Goal: Task Accomplishment & Management: Use online tool/utility

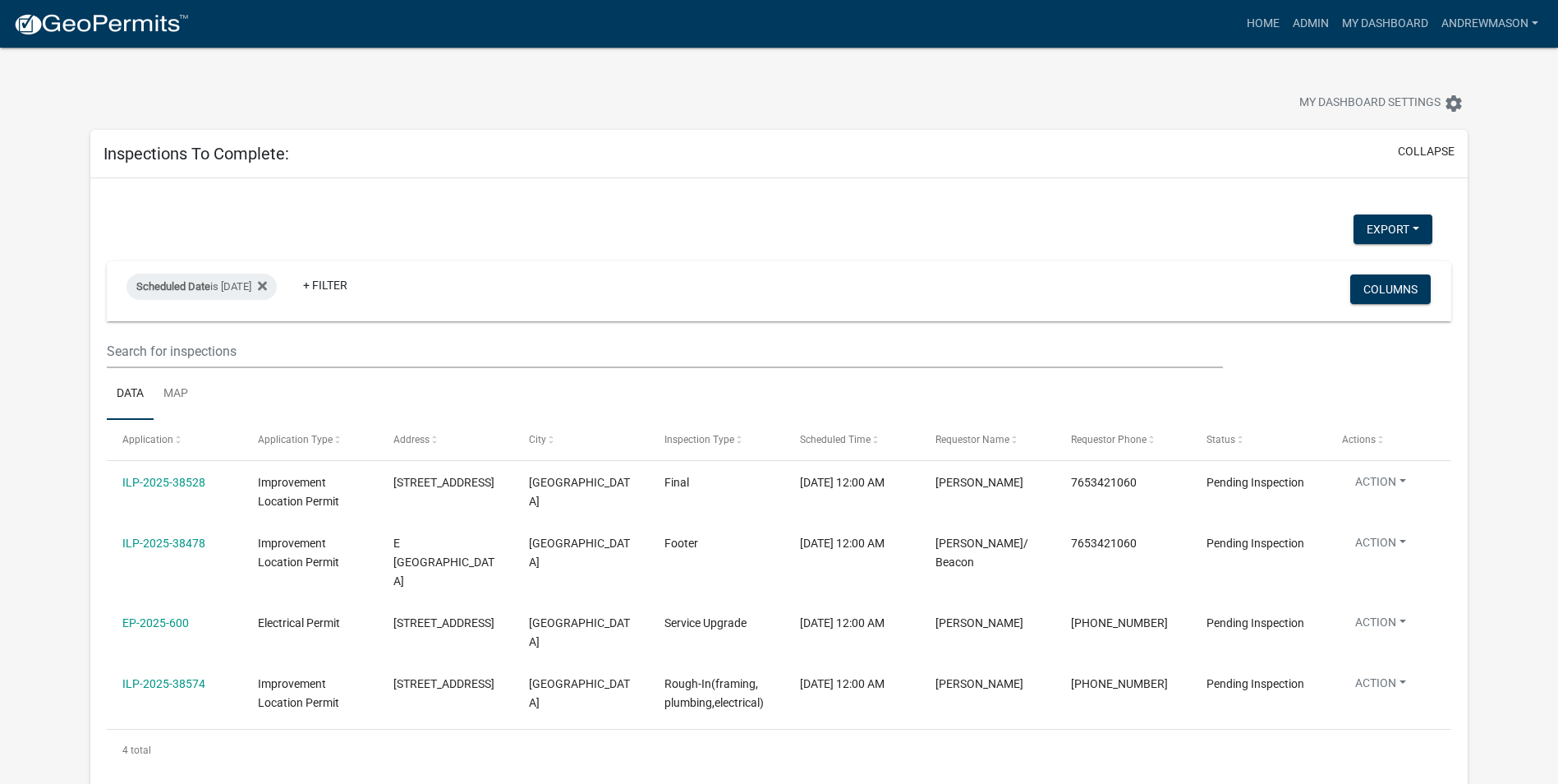
select select "3: 100"
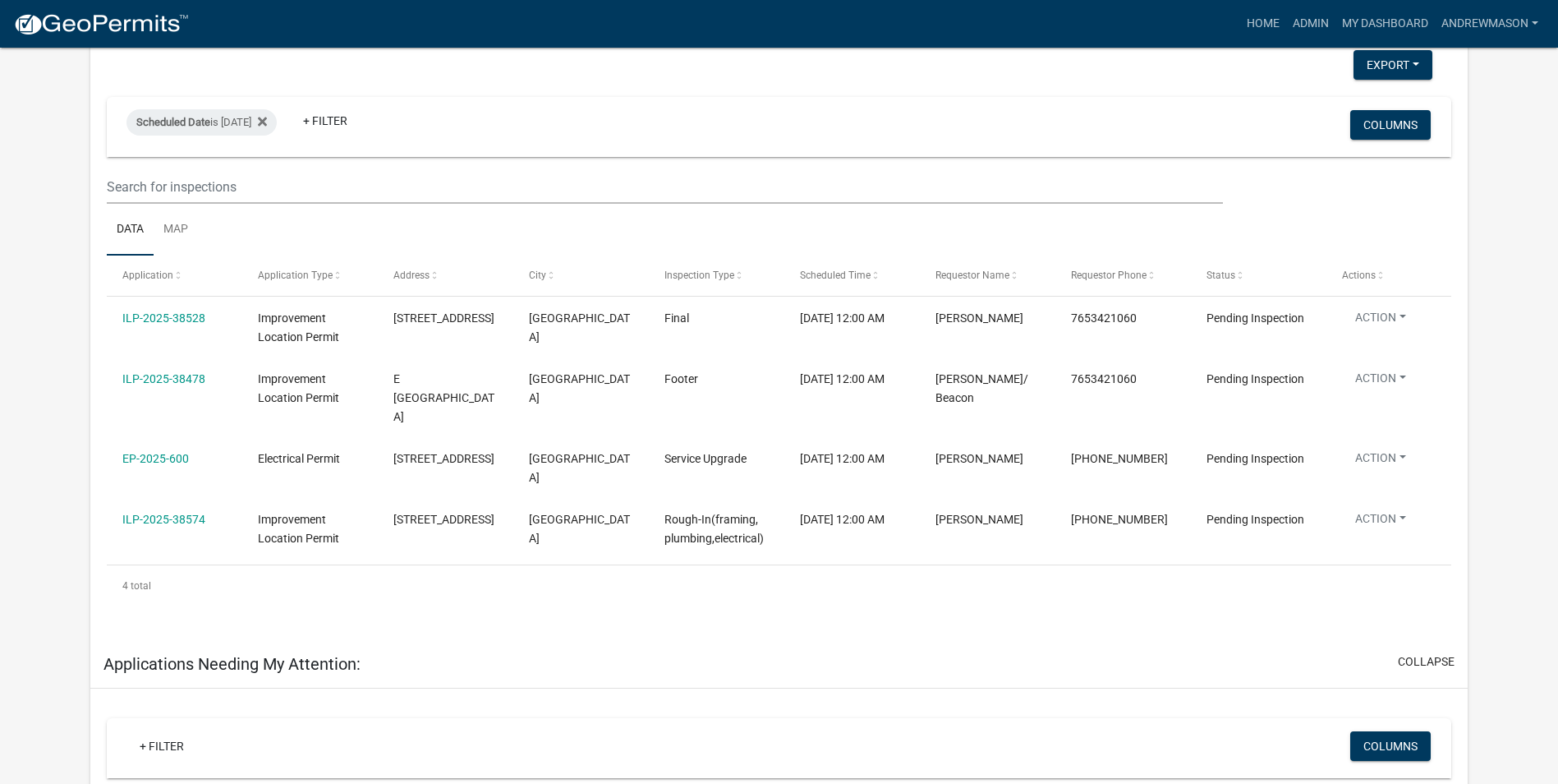
scroll to position [164, 0]
click at [1298, 21] on link "Admin" at bounding box center [1310, 23] width 50 height 31
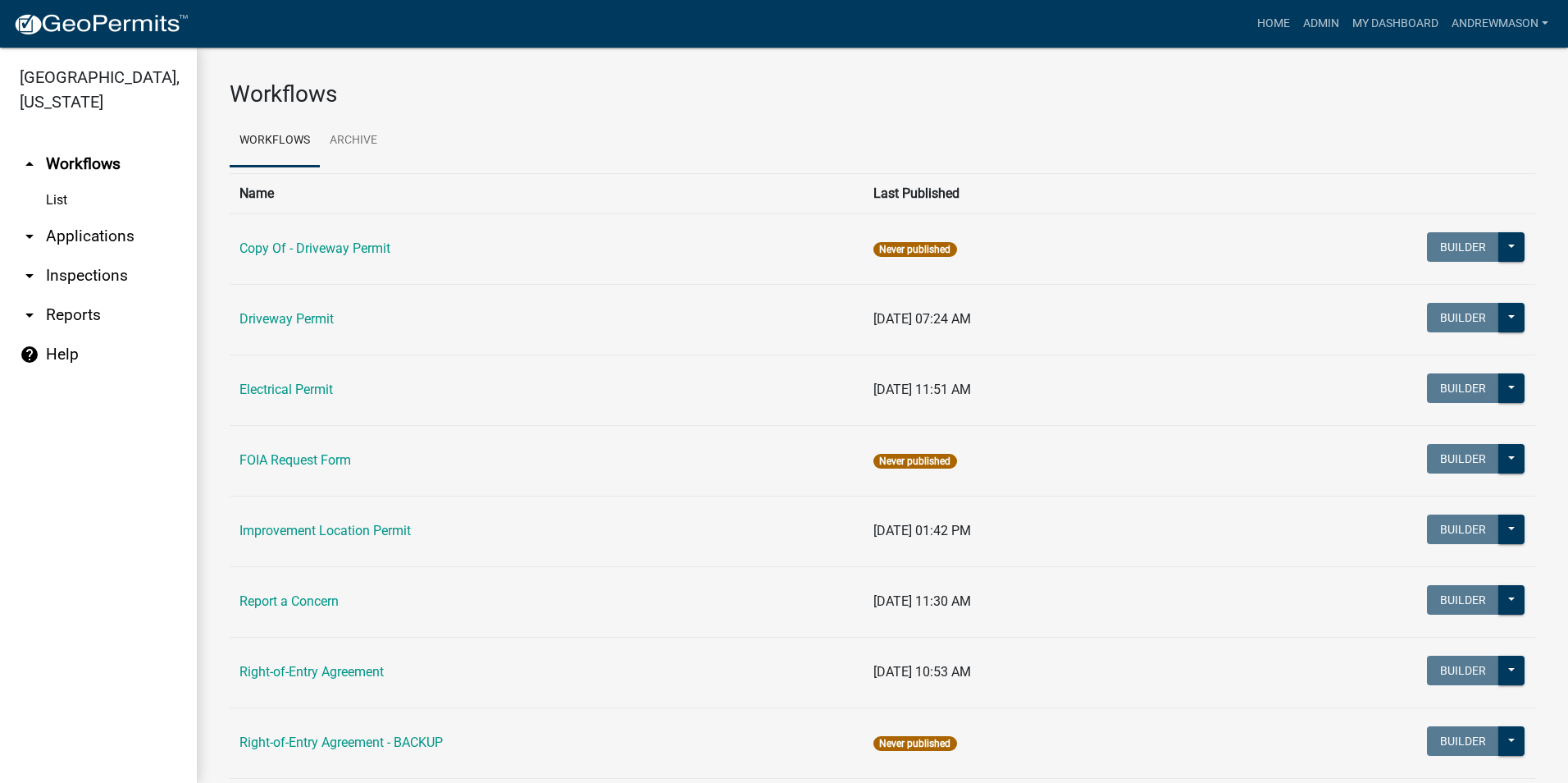
click at [88, 237] on link "arrow_drop_down Applications" at bounding box center [98, 236] width 197 height 39
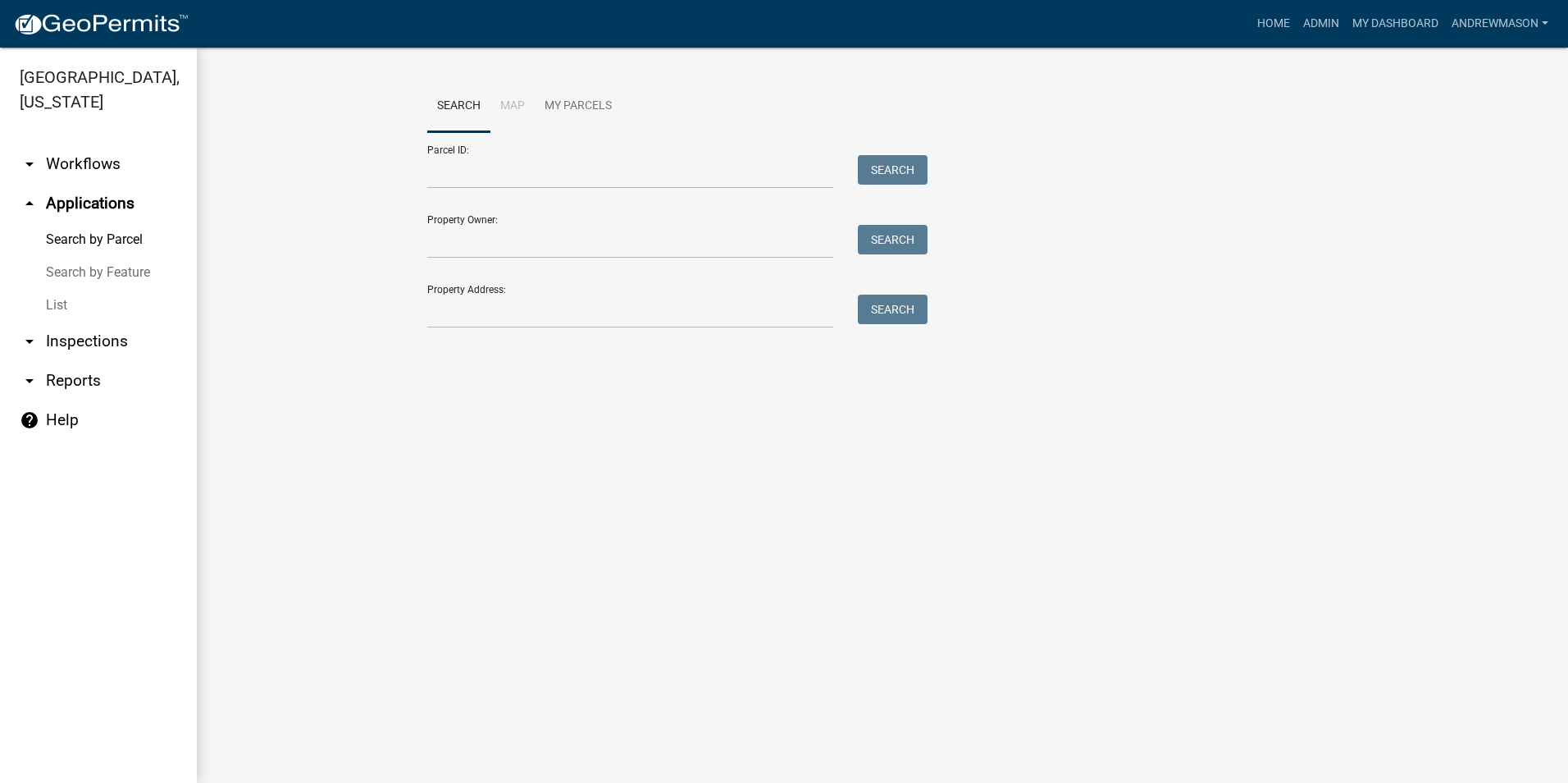
click at [58, 303] on link "List" at bounding box center [98, 304] width 197 height 33
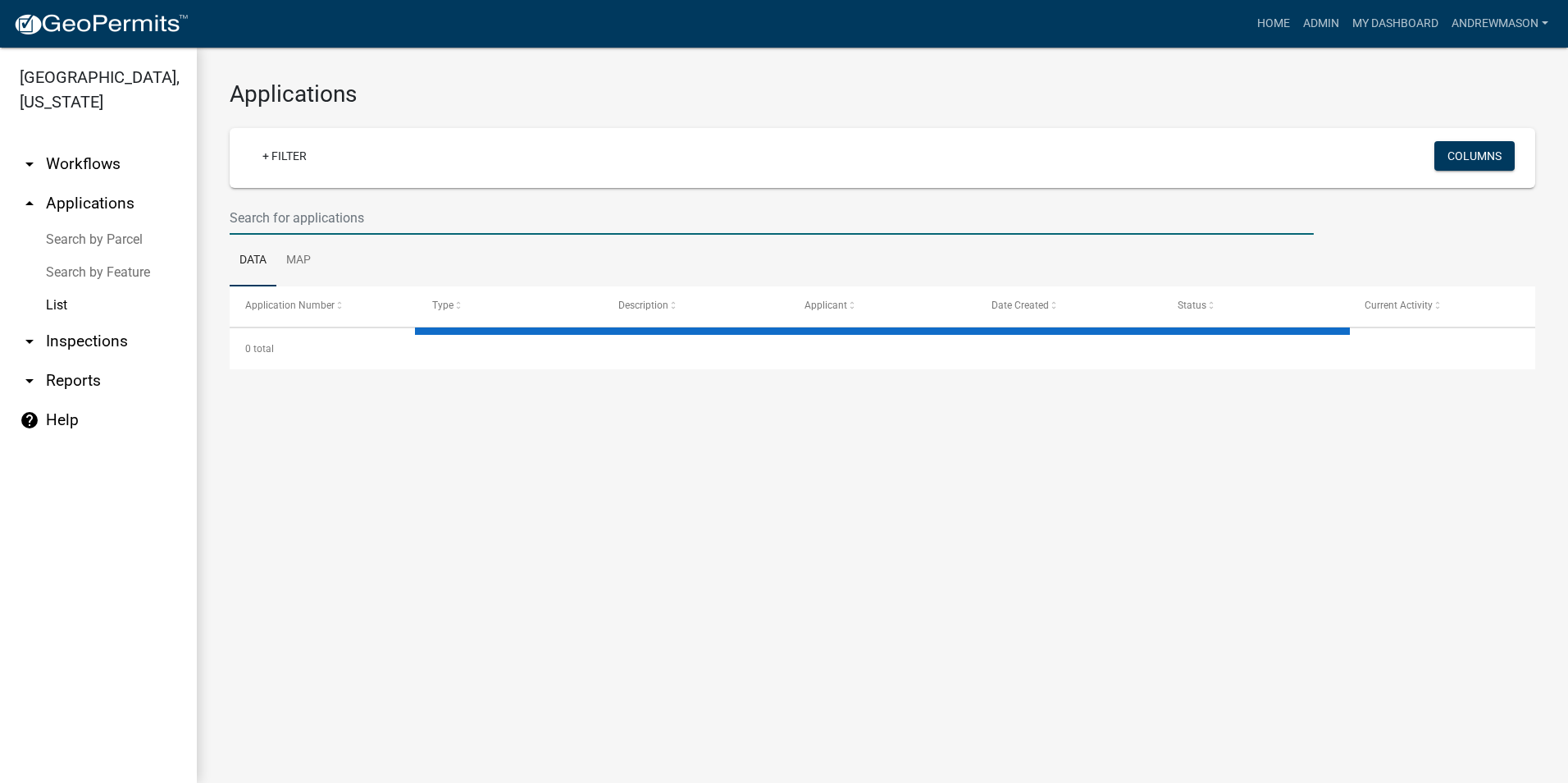
click at [378, 214] on input "text" at bounding box center [771, 218] width 1084 height 34
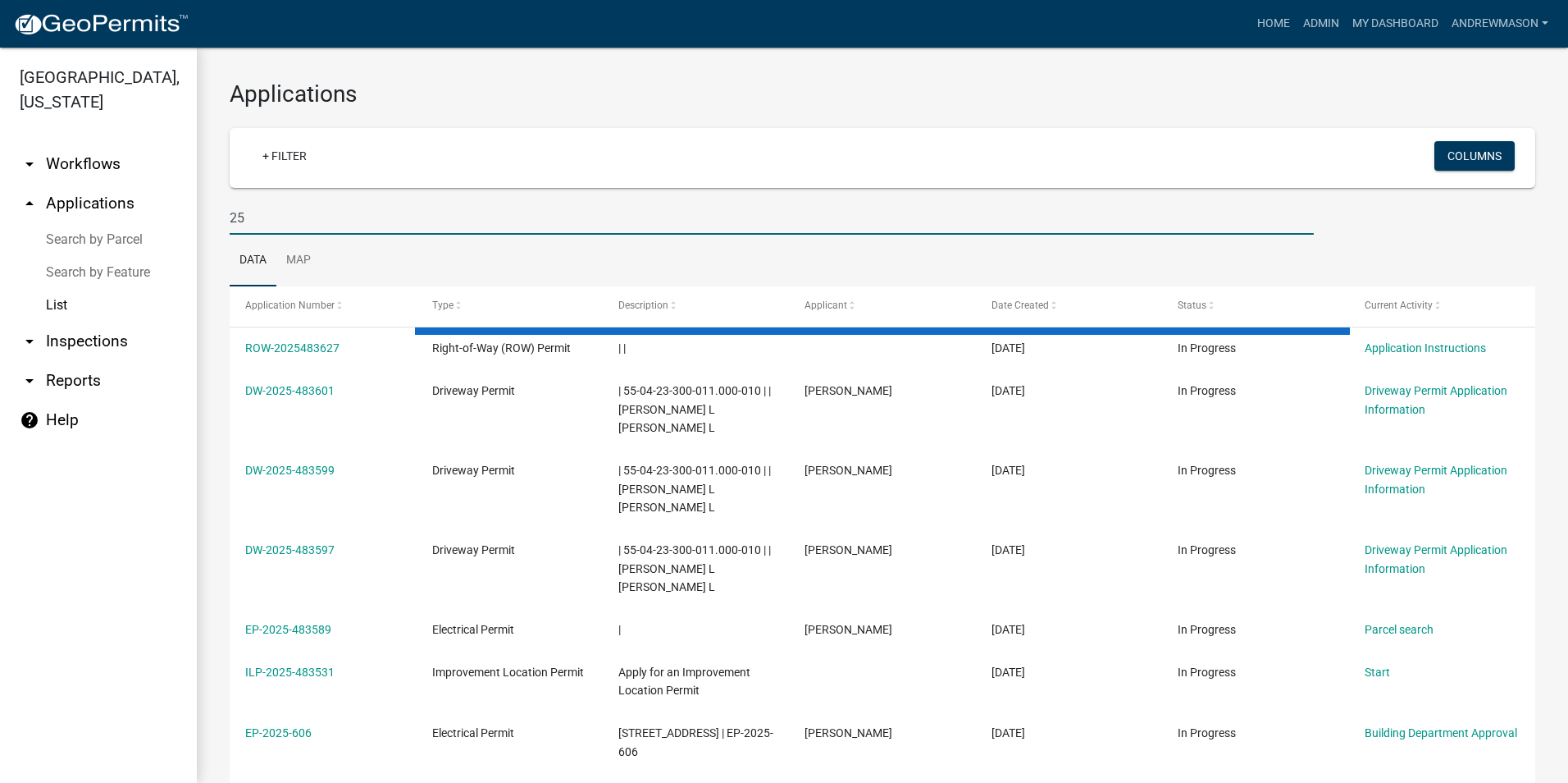
type input "2"
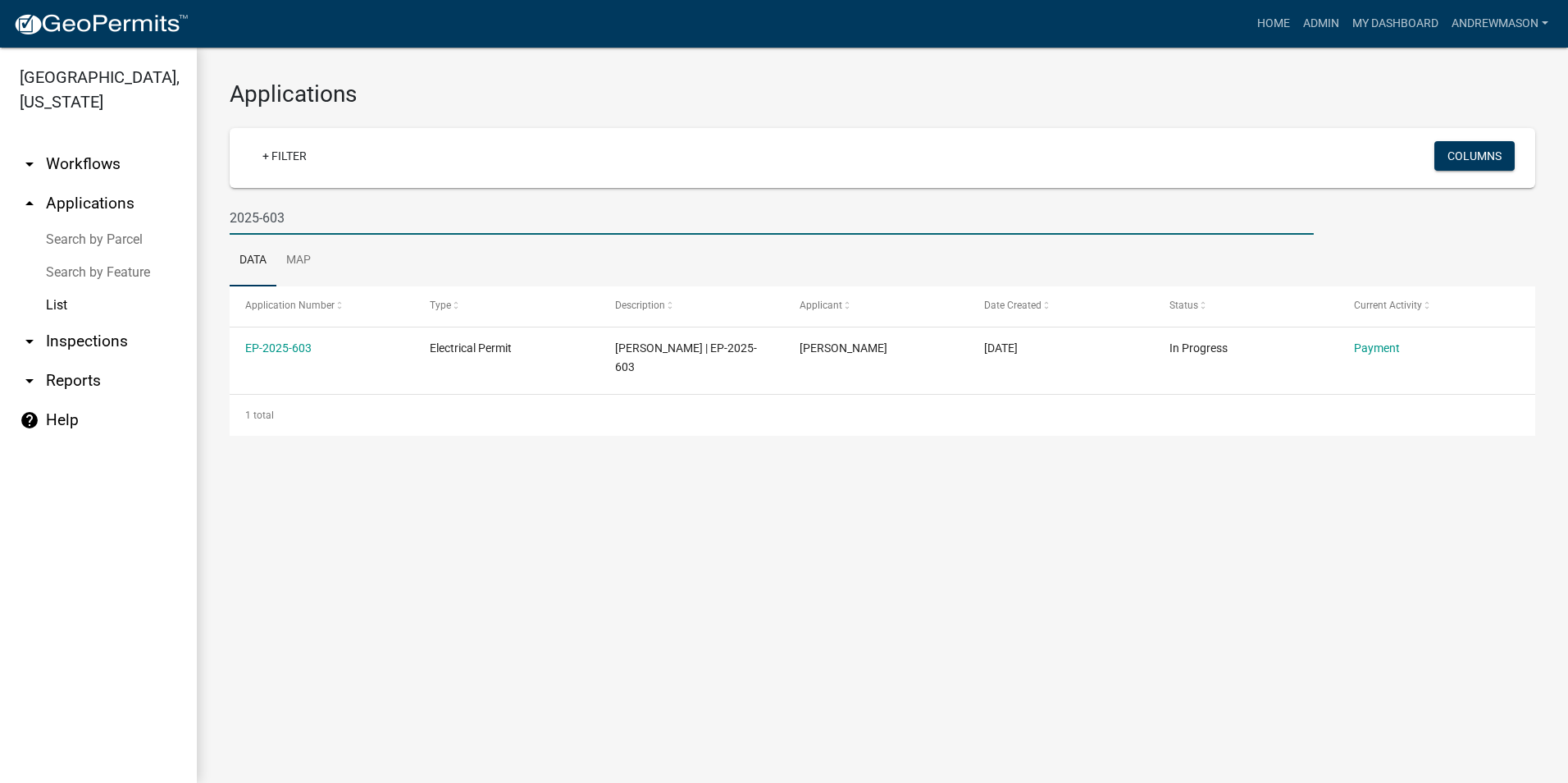
type input "2025-603"
click at [268, 348] on link "EP-2025-603" at bounding box center [278, 347] width 66 height 13
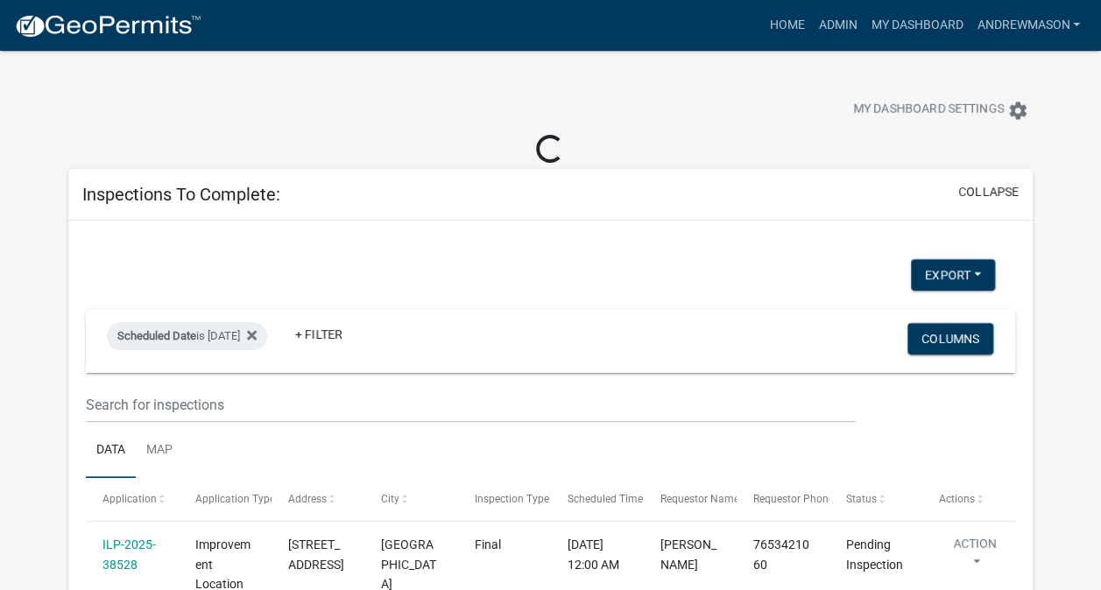
select select "3: 100"
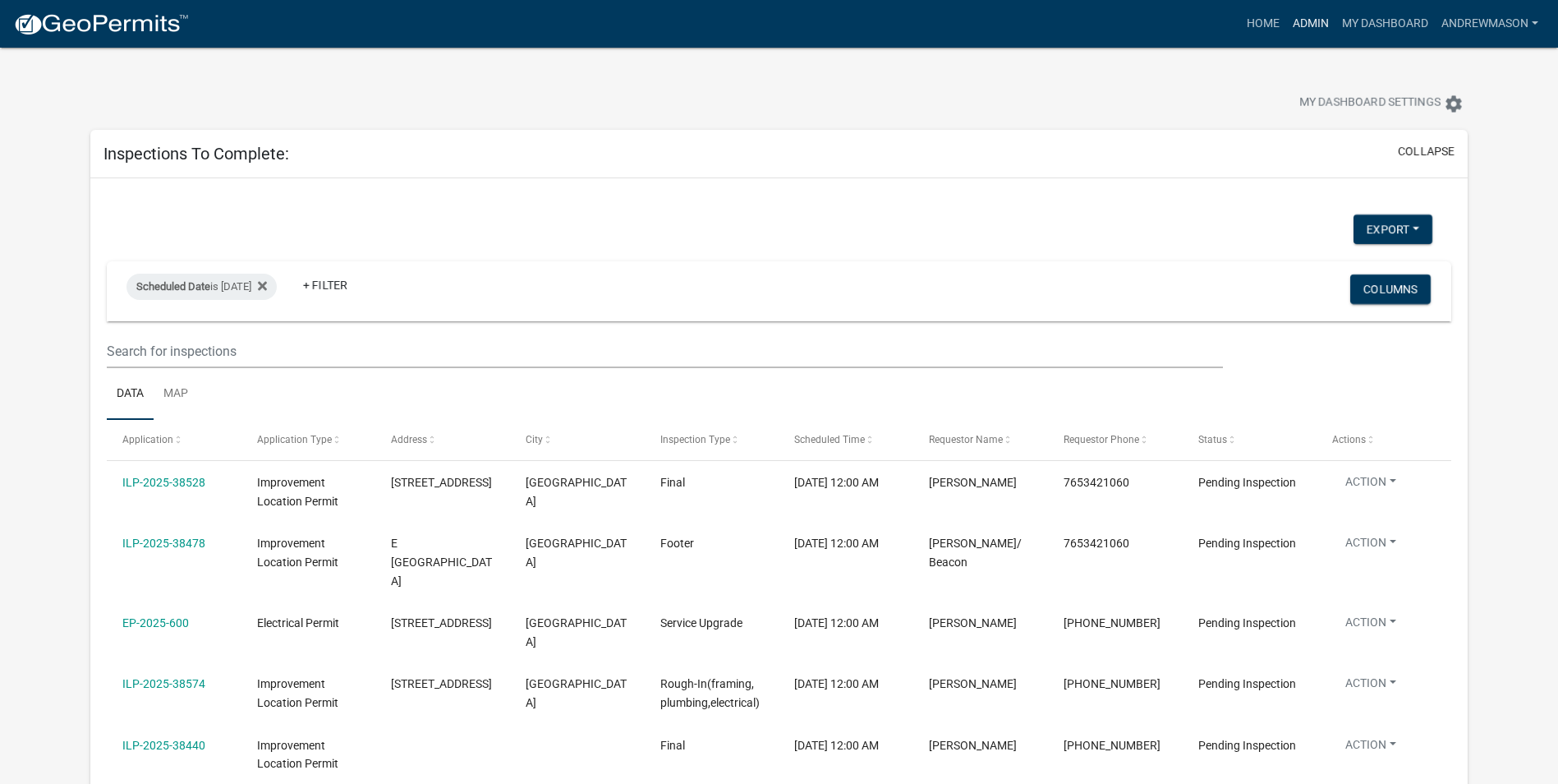
click at [1032, 20] on link "Admin" at bounding box center [1310, 23] width 50 height 31
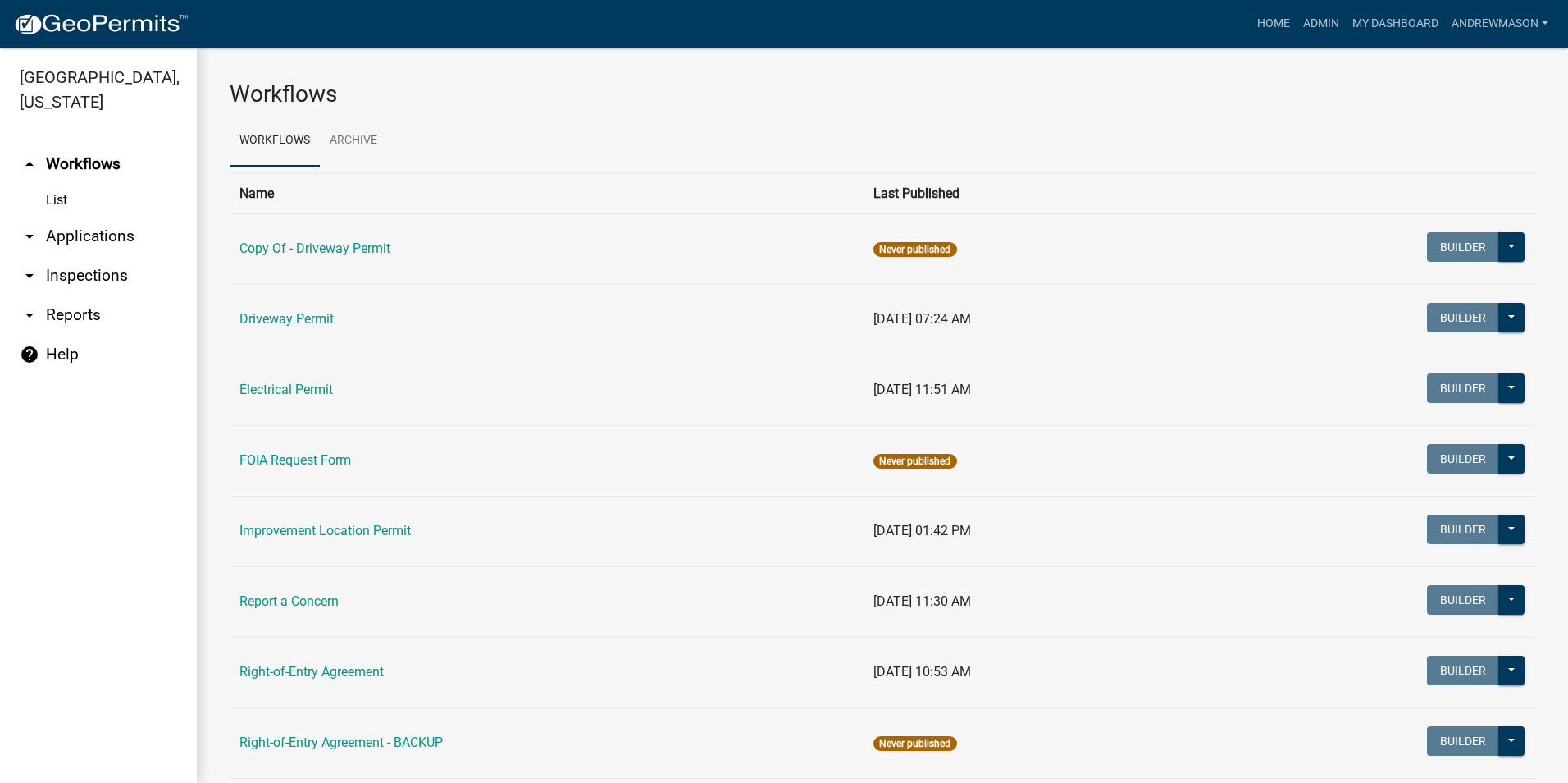
click at [71, 228] on link "arrow_drop_down Applications" at bounding box center [98, 236] width 197 height 39
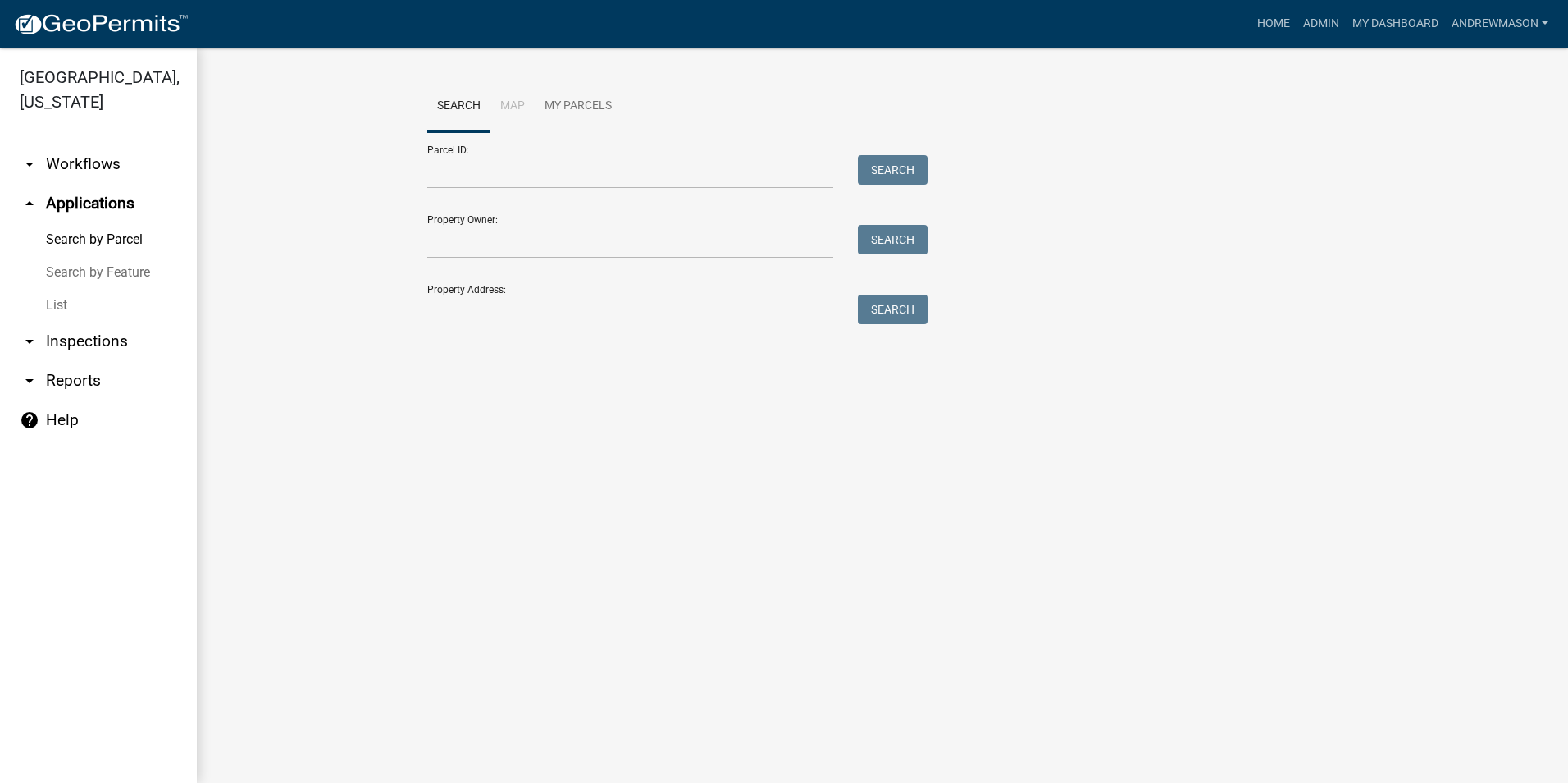
click at [58, 301] on link "List" at bounding box center [98, 304] width 197 height 33
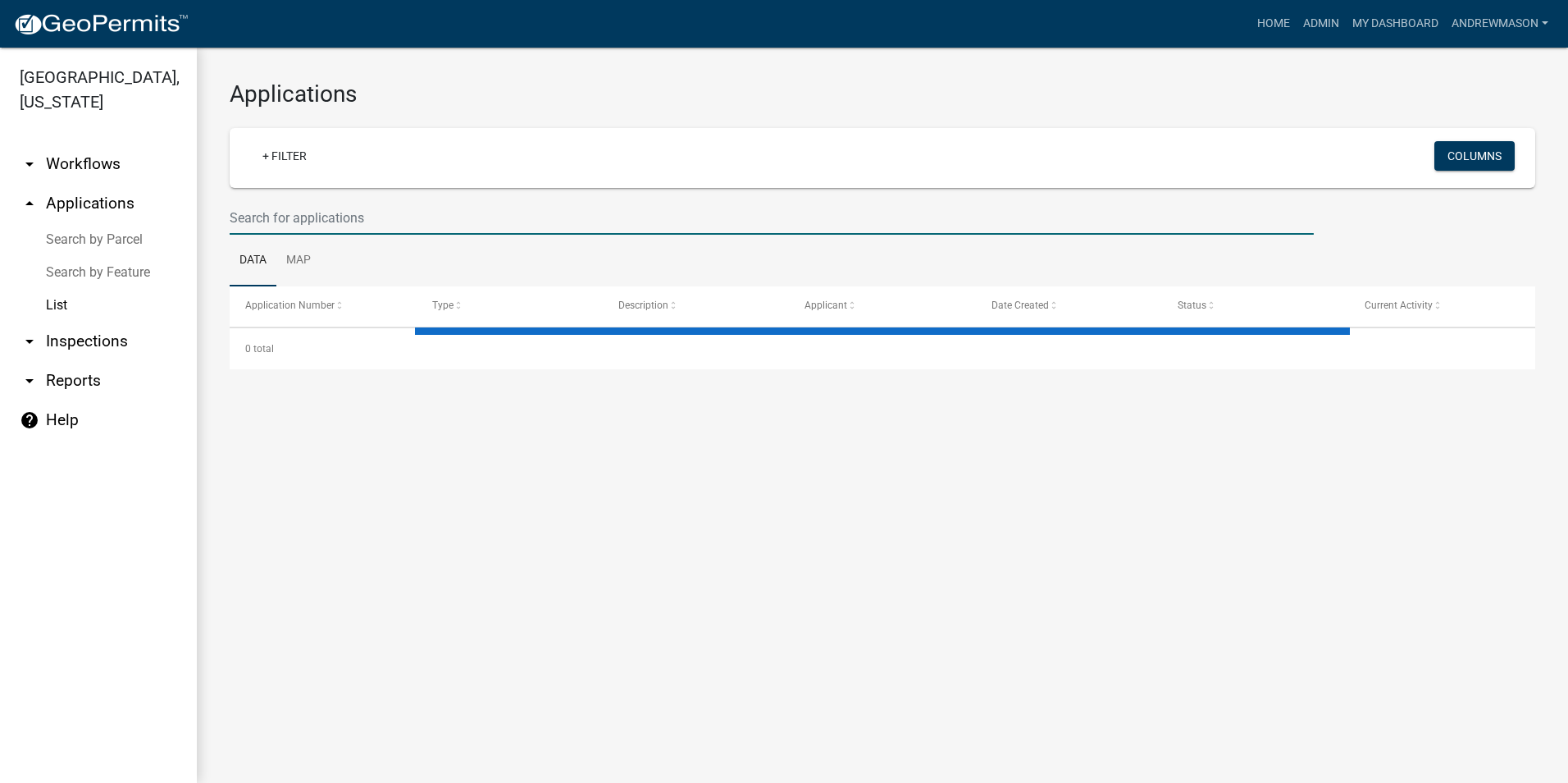
click at [304, 220] on input "text" at bounding box center [771, 218] width 1084 height 34
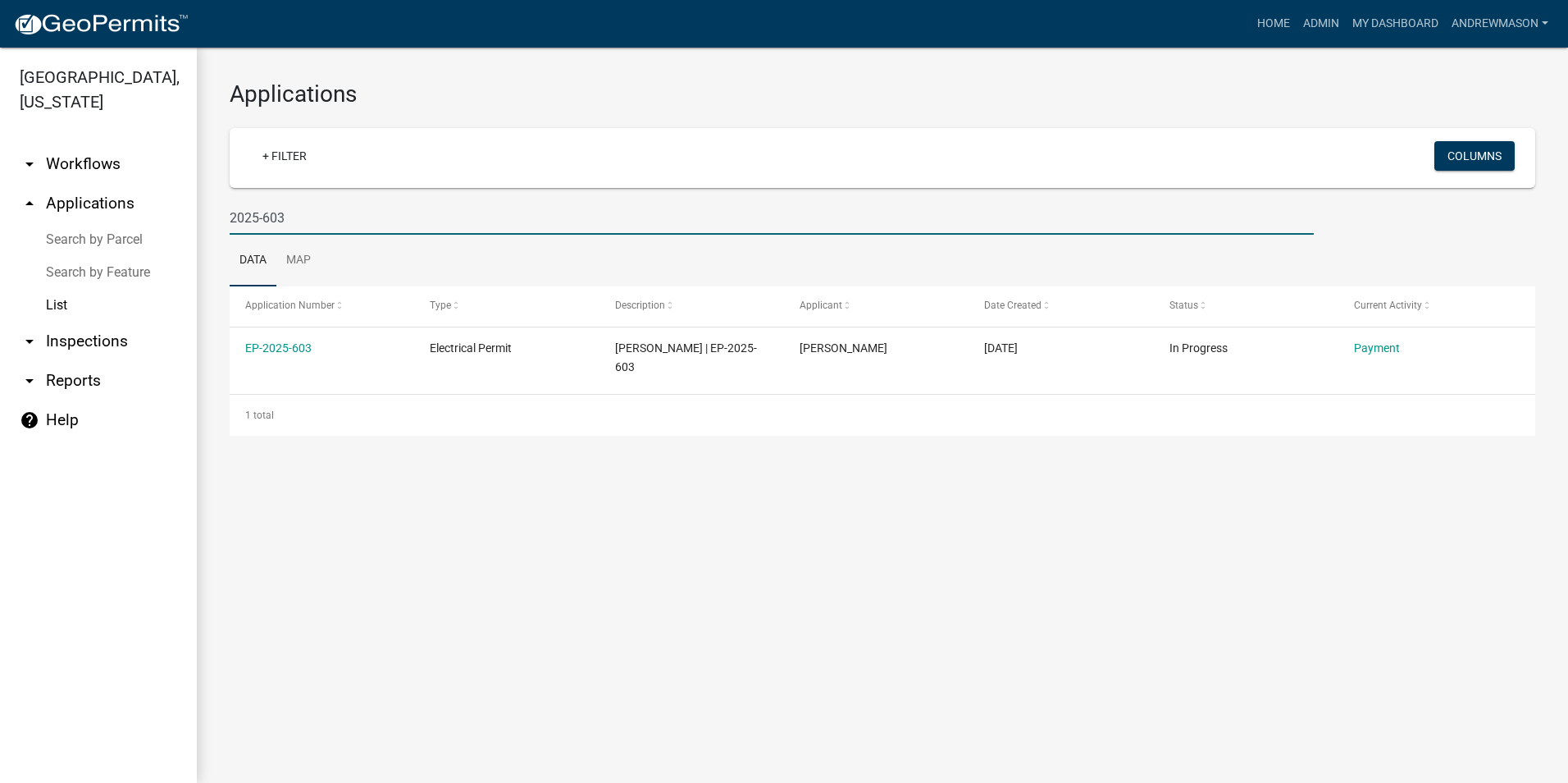
type input "2025-603"
click at [300, 347] on link "EP-2025-603" at bounding box center [278, 347] width 66 height 13
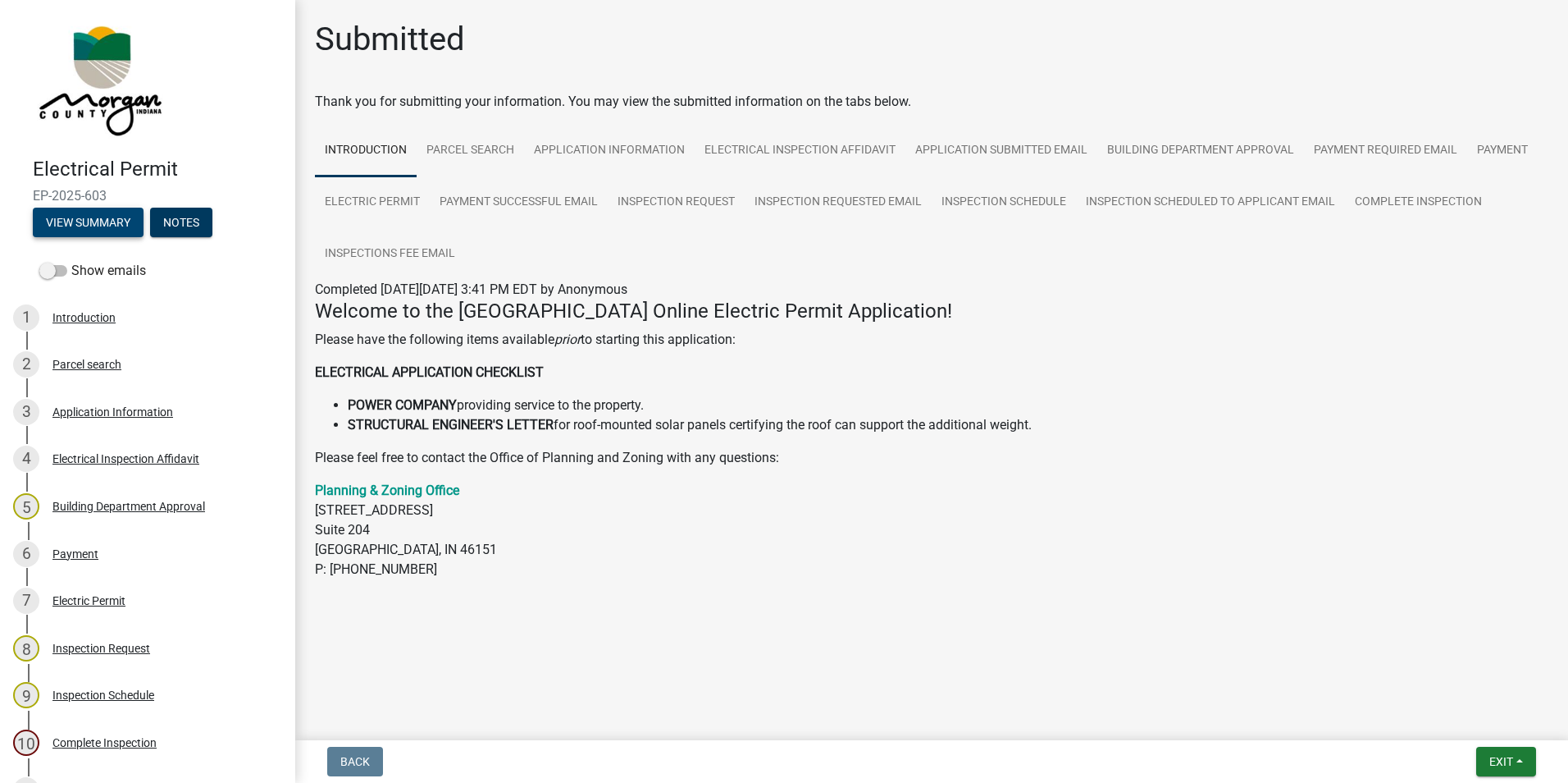
click at [93, 225] on button "View Summary" at bounding box center [88, 223] width 110 height 30
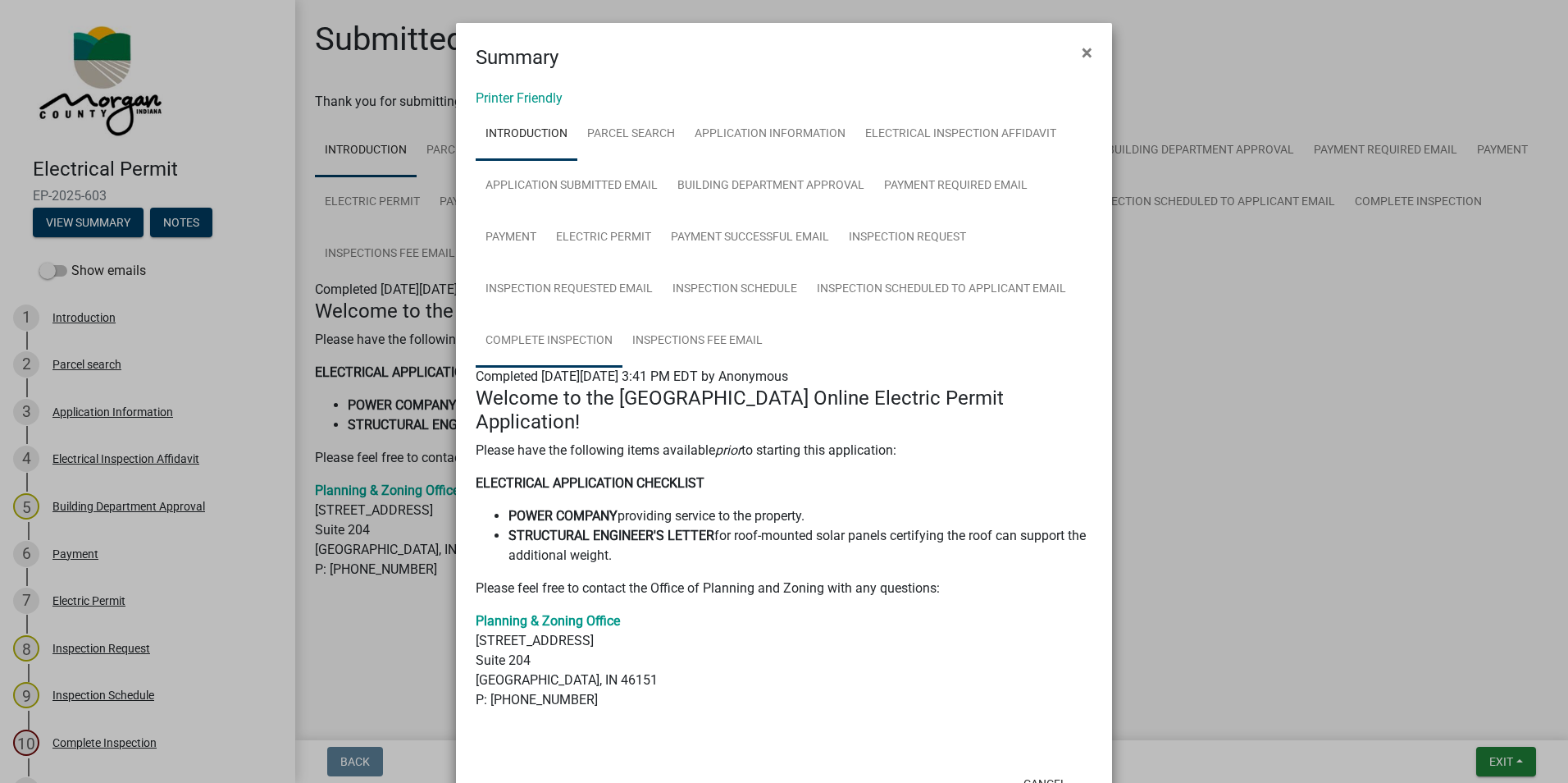
click at [558, 342] on link "Complete Inspection" at bounding box center [549, 341] width 147 height 52
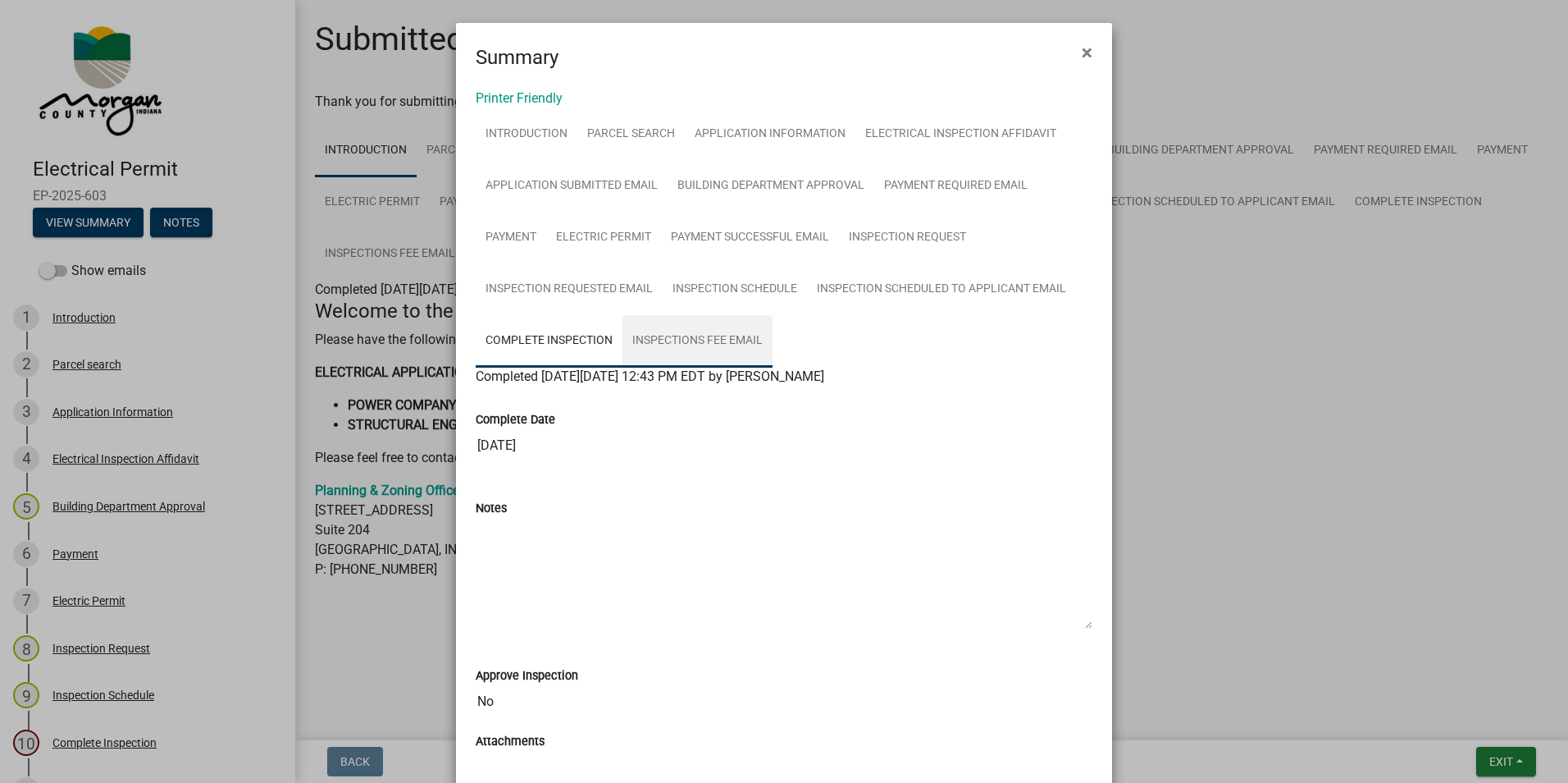
click at [725, 340] on link "Inspections Fee Email" at bounding box center [697, 341] width 150 height 52
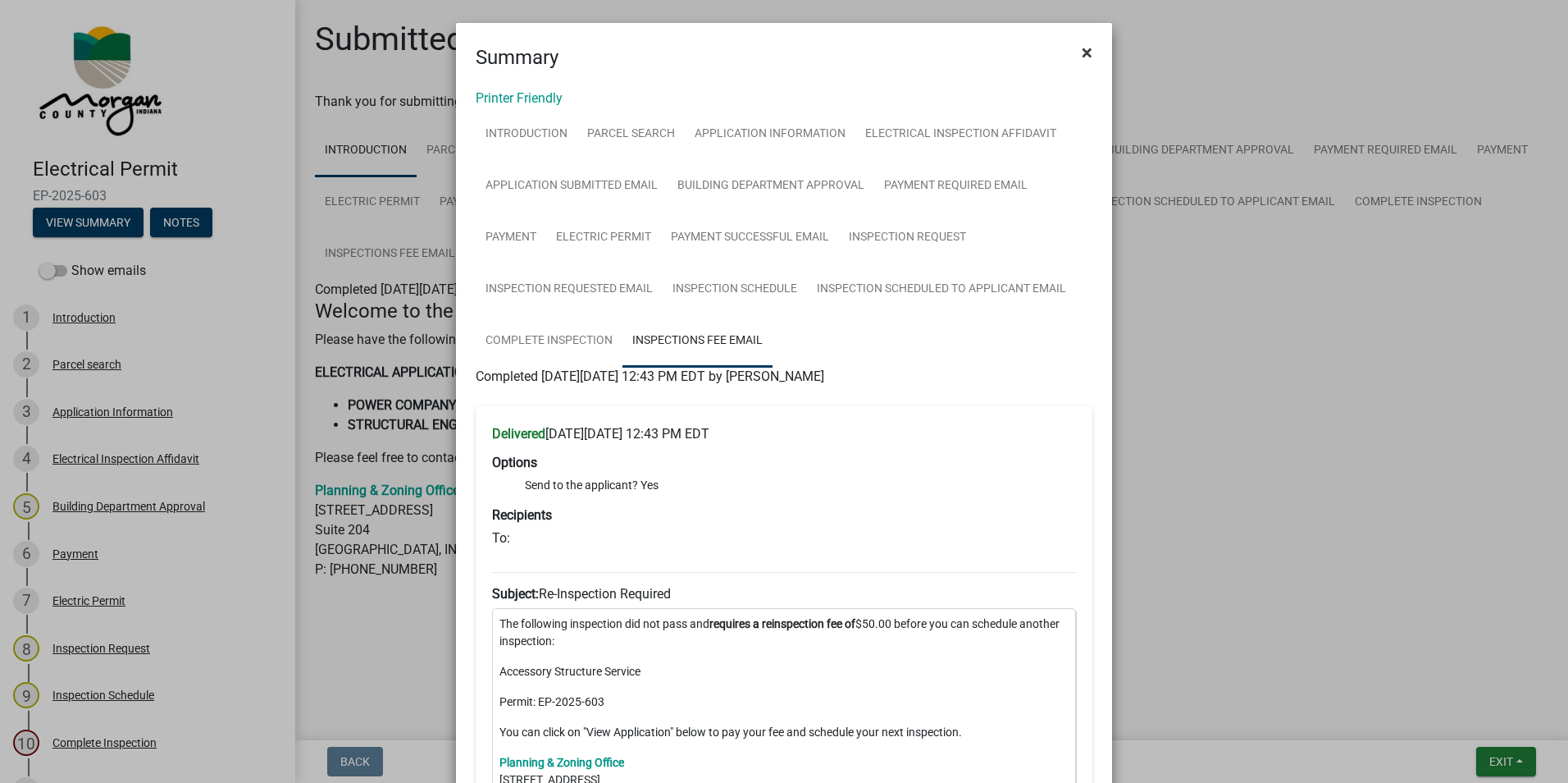
click at [1030, 50] on span "×" at bounding box center [1086, 52] width 10 height 23
